Goal: Browse casually: Explore the website without a specific task or goal

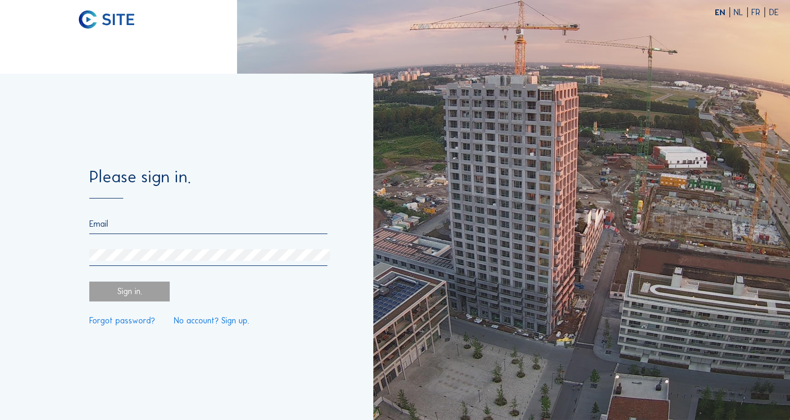
click at [133, 228] on input "email" at bounding box center [208, 224] width 238 height 10
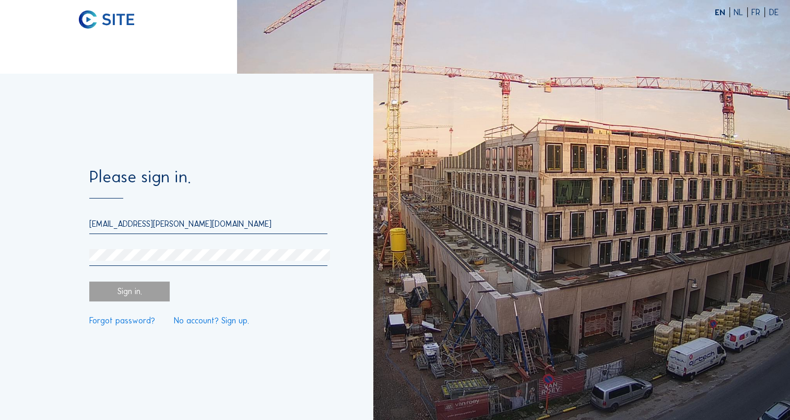
type input "[EMAIL_ADDRESS][PERSON_NAME][DOMAIN_NAME]"
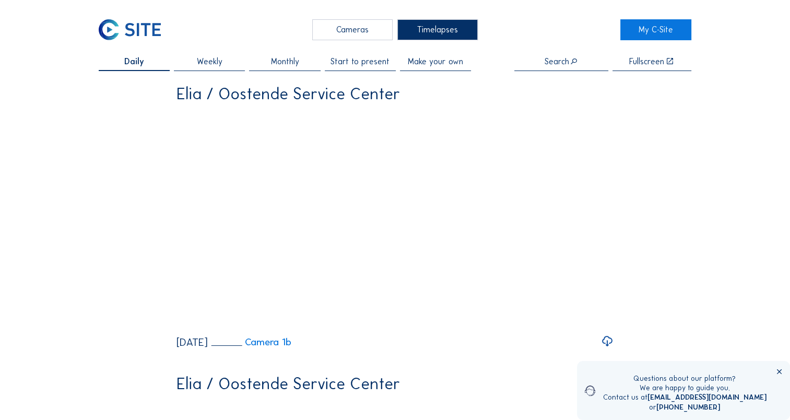
click at [341, 31] on div "Cameras" at bounding box center [352, 29] width 80 height 21
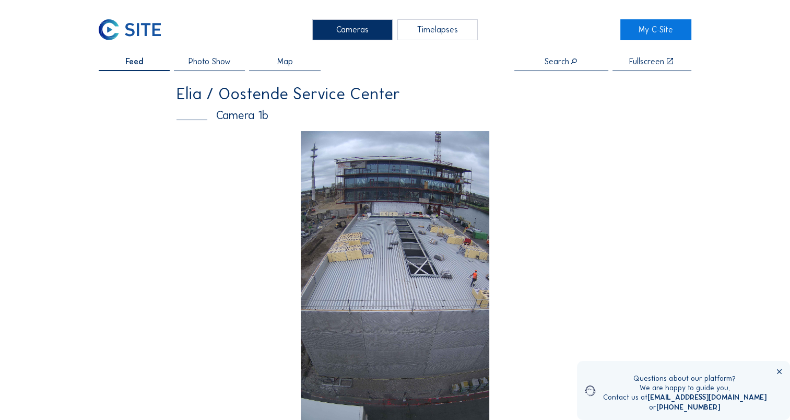
click at [390, 249] on img at bounding box center [395, 299] width 189 height 336
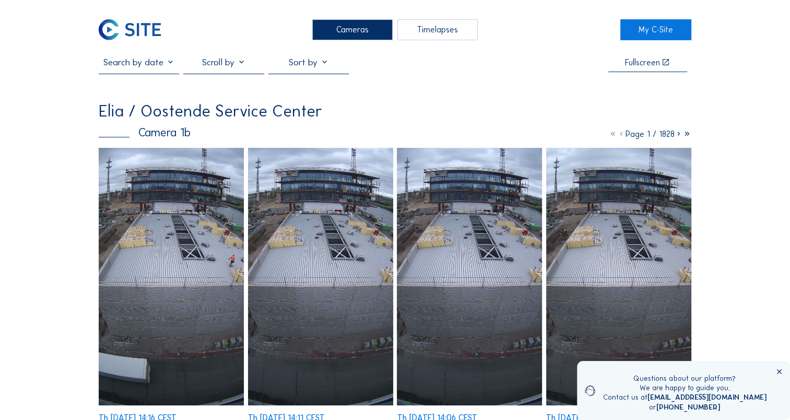
click at [199, 252] on img at bounding box center [171, 277] width 145 height 258
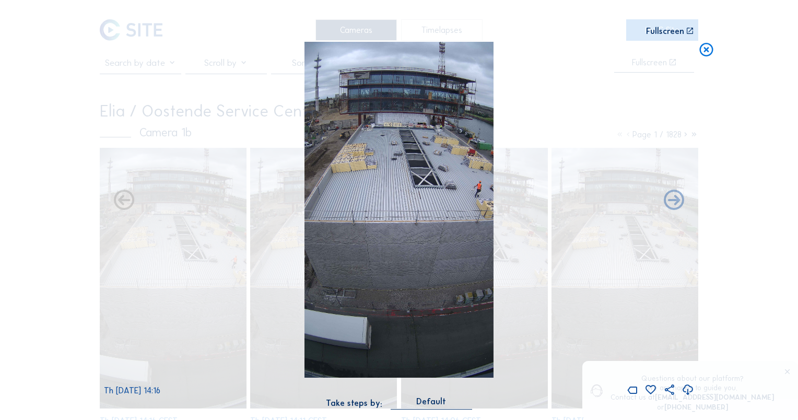
click at [689, 391] on icon at bounding box center [687, 390] width 13 height 15
